Goal: Find specific page/section: Find specific page/section

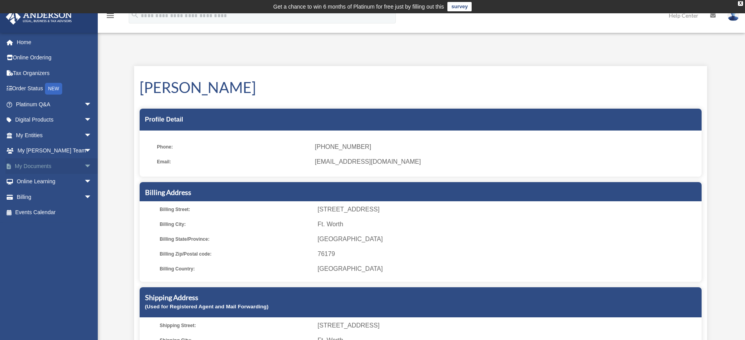
click at [40, 164] on link "My Documents arrow_drop_down" at bounding box center [54, 166] width 98 height 16
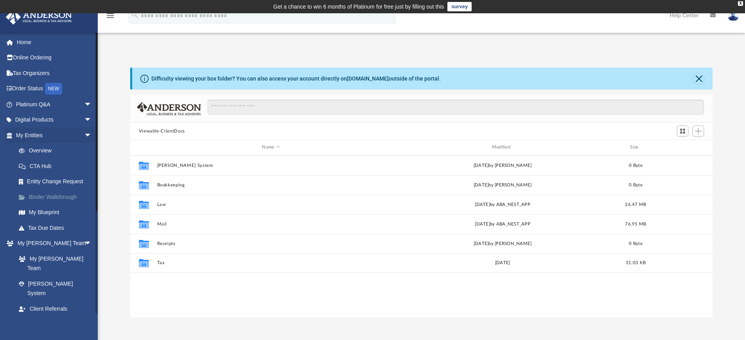
scroll to position [172, 577]
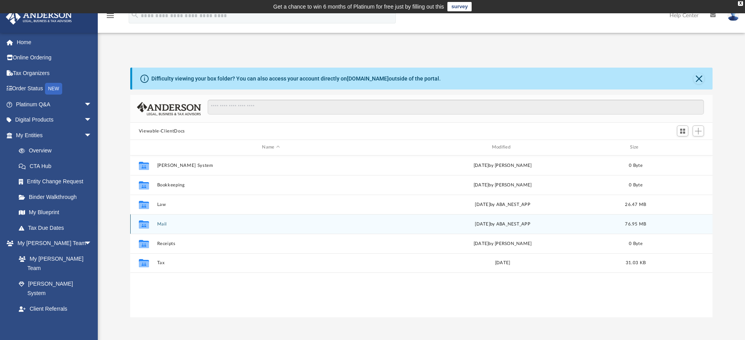
click at [158, 225] on button "Mail" at bounding box center [271, 224] width 228 height 5
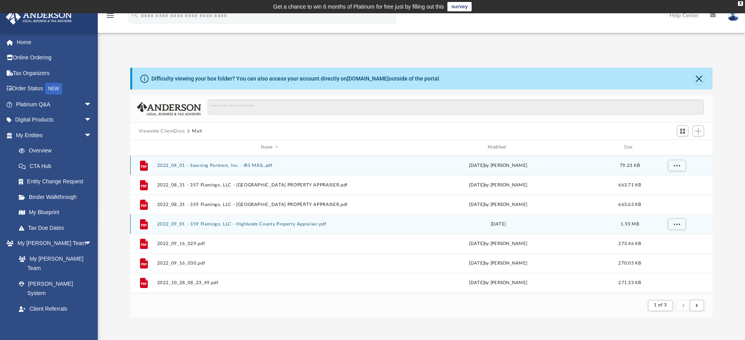
scroll to position [148, 577]
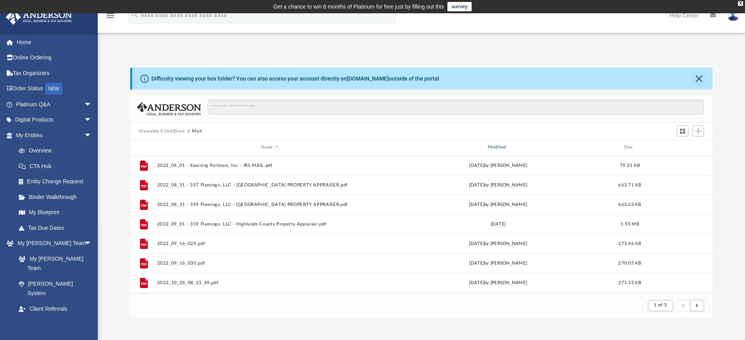
click at [492, 148] on div "Modified" at bounding box center [497, 147] width 225 height 7
click at [498, 147] on div "Modified" at bounding box center [497, 147] width 225 height 7
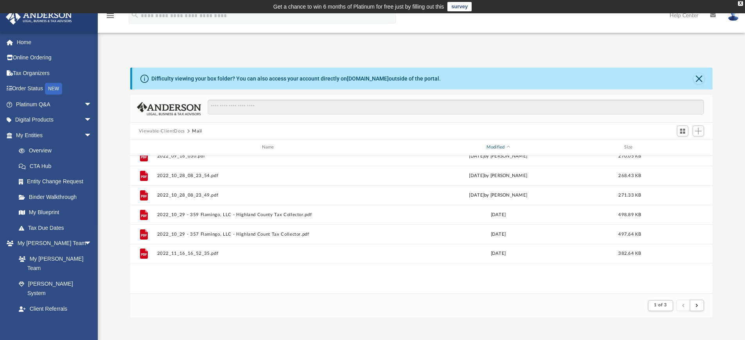
scroll to position [0, 0]
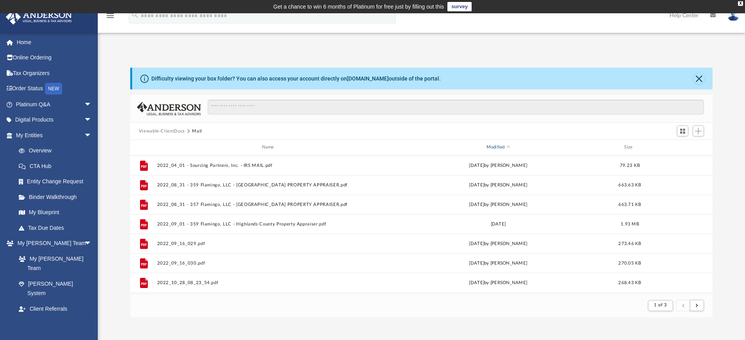
click at [510, 149] on span "Modified" at bounding box center [508, 147] width 3 height 3
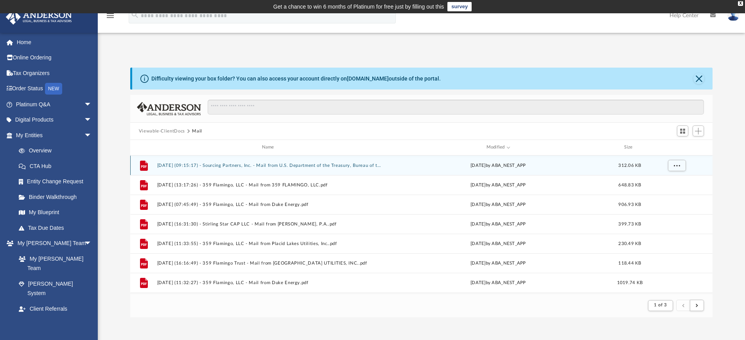
click at [317, 168] on button "2025.08.11 (09:15:17) - Sourcing Partners, Inc. - Mail from U.S. Department of …" at bounding box center [269, 165] width 225 height 5
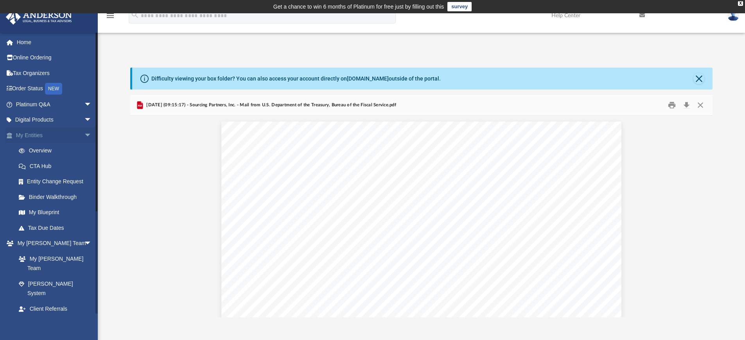
click at [24, 136] on link "My Entities arrow_drop_down" at bounding box center [54, 136] width 98 height 16
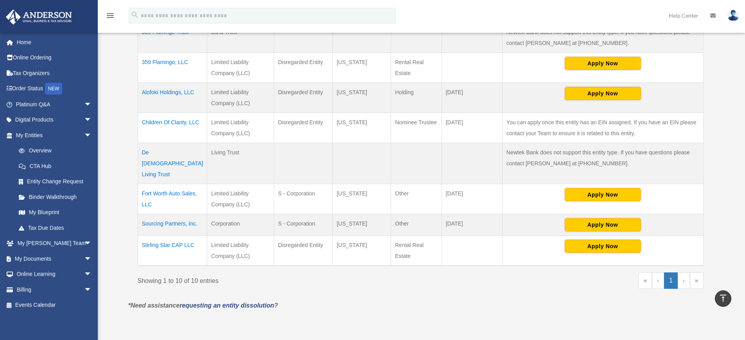
scroll to position [285, 0]
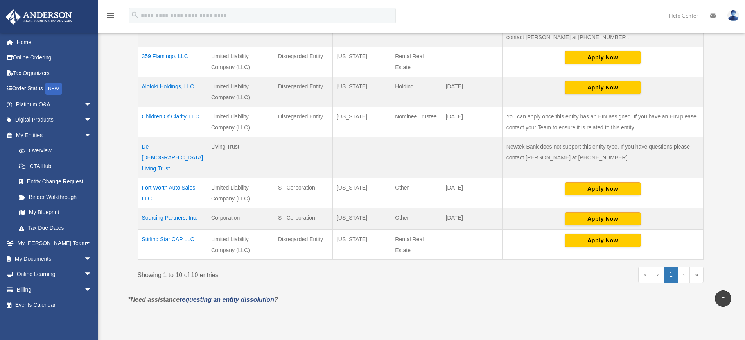
click at [166, 230] on td "Sourcing Partners, Inc." at bounding box center [173, 220] width 70 height 22
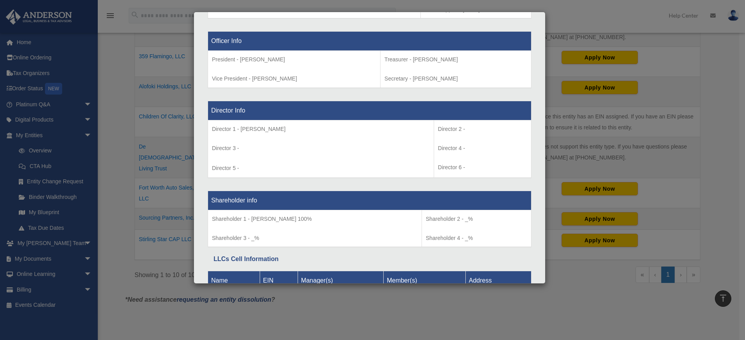
scroll to position [535, 0]
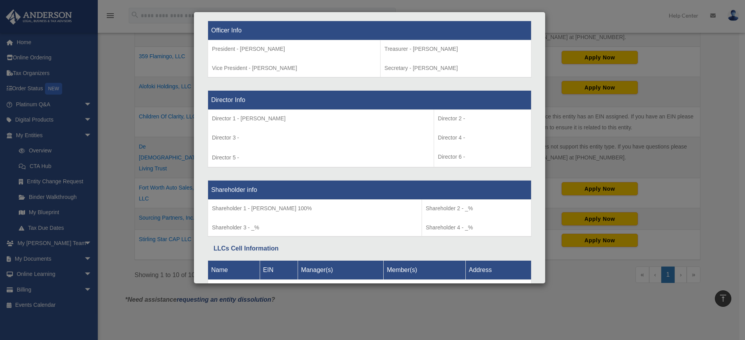
click at [38, 160] on div "Details × Articles Sent Organizational Date" at bounding box center [372, 170] width 745 height 340
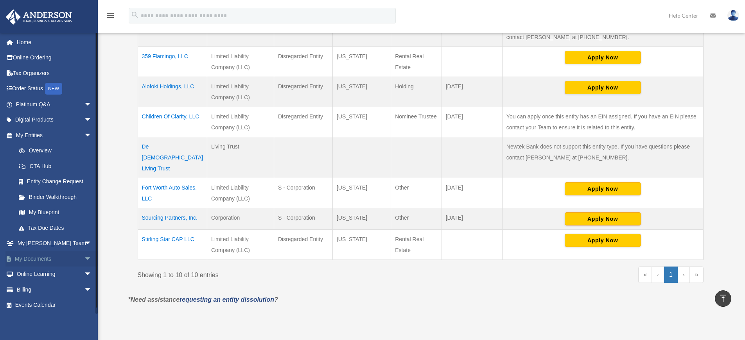
click at [44, 266] on link "My Documents arrow_drop_down" at bounding box center [54, 259] width 98 height 16
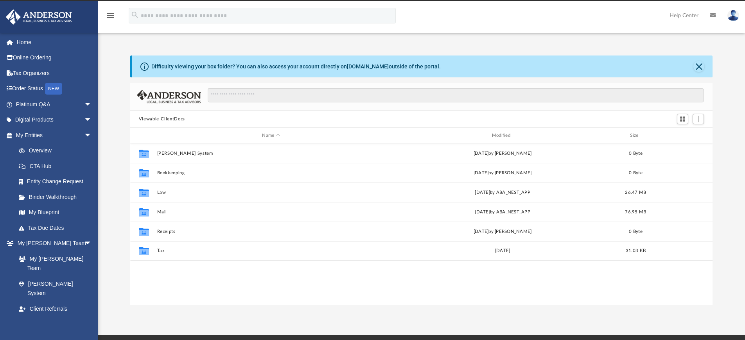
scroll to position [172, 577]
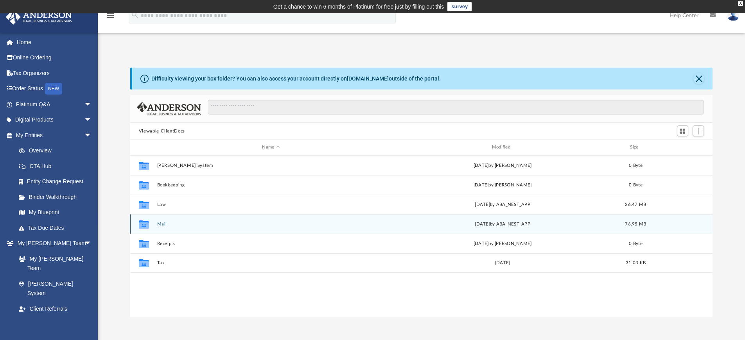
click at [163, 225] on button "Mail" at bounding box center [271, 224] width 228 height 5
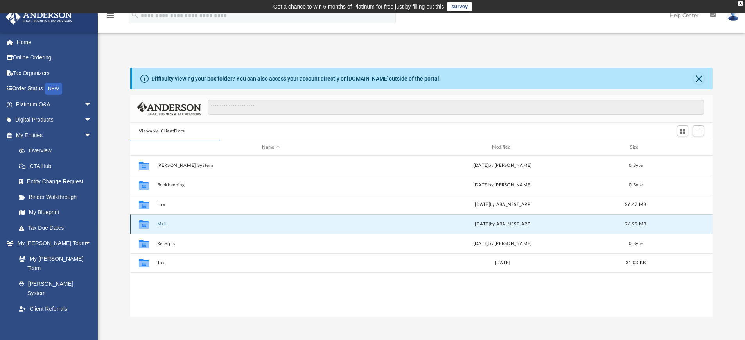
click at [169, 225] on button "Mail" at bounding box center [271, 224] width 228 height 5
click at [164, 225] on button "Mail" at bounding box center [271, 224] width 228 height 5
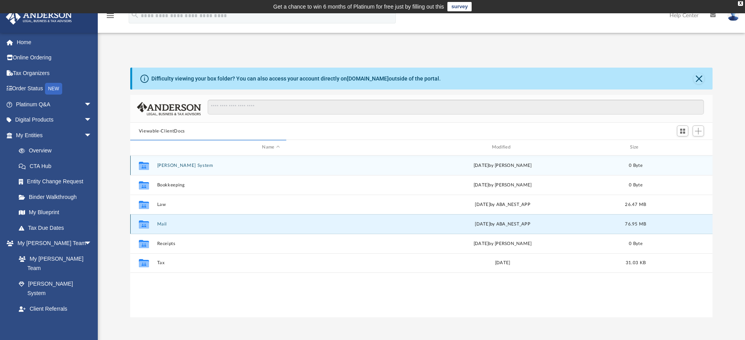
scroll to position [148, 577]
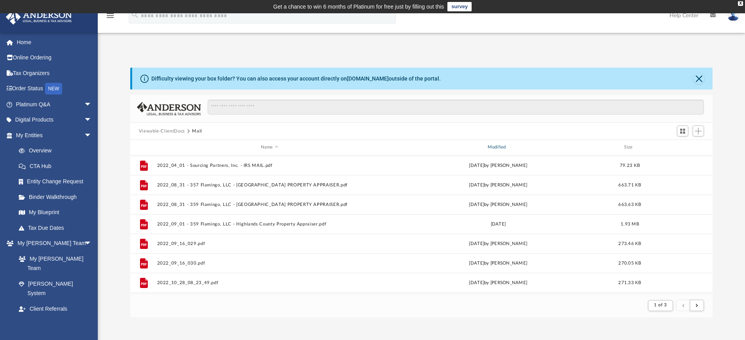
click at [491, 149] on div "Modified" at bounding box center [497, 147] width 225 height 7
click at [510, 149] on span "Modified" at bounding box center [508, 147] width 3 height 3
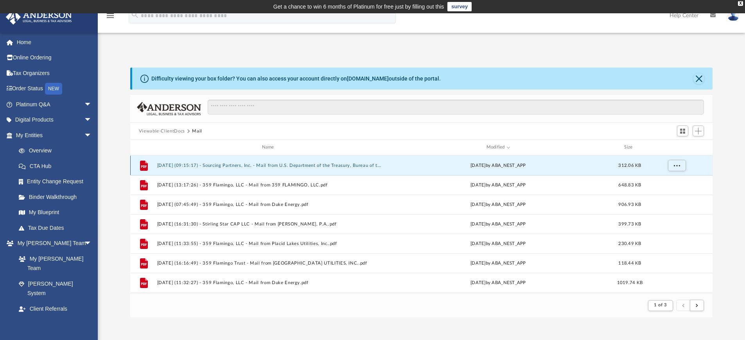
click at [270, 166] on button "2025.08.11 (09:15:17) - Sourcing Partners, Inc. - Mail from U.S. Department of …" at bounding box center [269, 165] width 225 height 5
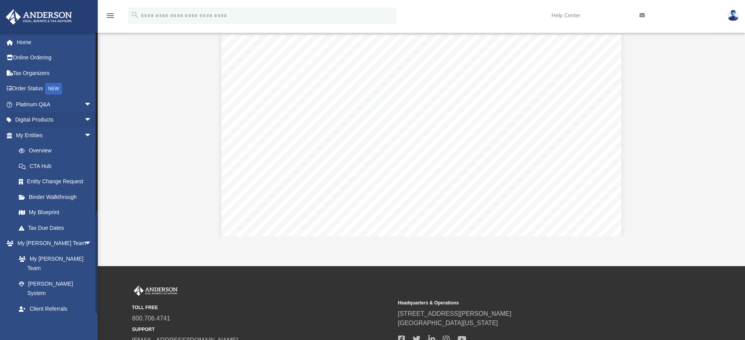
scroll to position [83, 0]
click at [28, 41] on link "Home" at bounding box center [54, 42] width 98 height 16
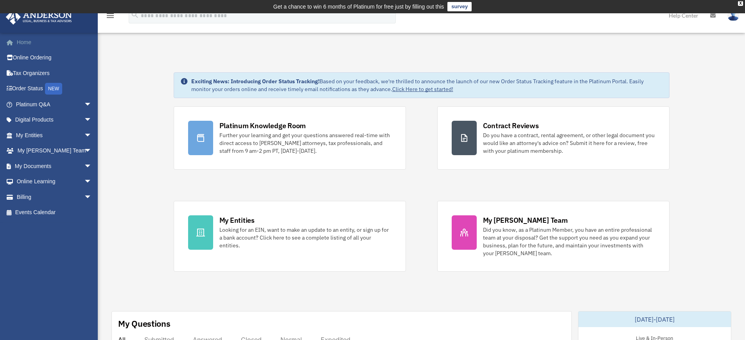
click at [29, 45] on link "Home" at bounding box center [54, 42] width 98 height 16
